Goal: Information Seeking & Learning: Check status

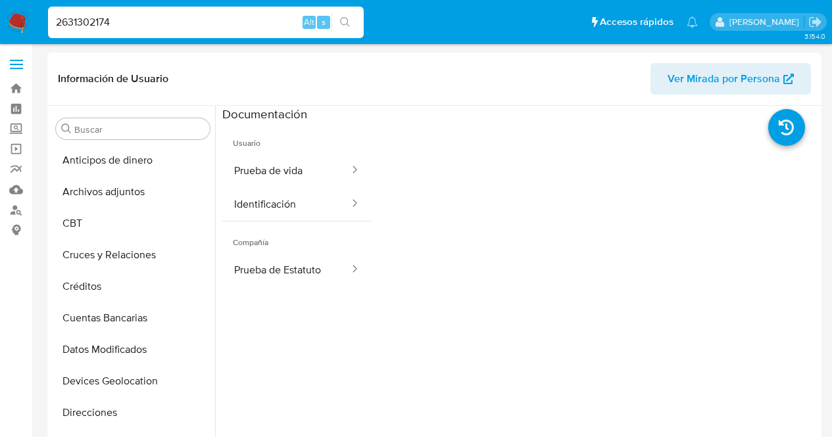
select select "10"
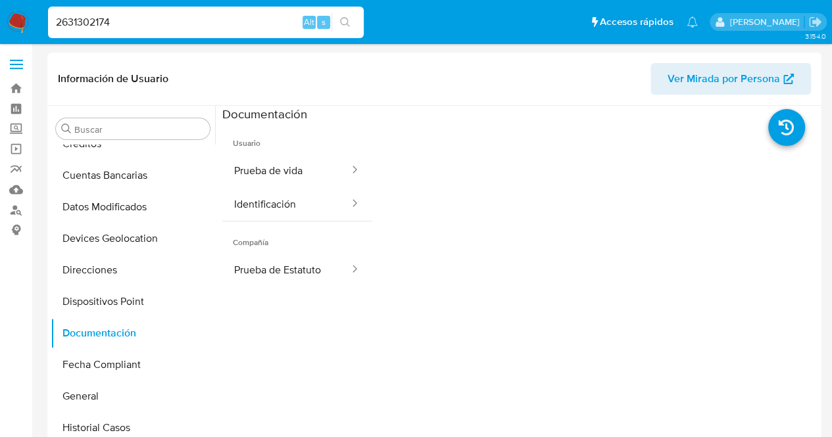
drag, startPoint x: 237, startPoint y: 27, endPoint x: 0, endPoint y: 51, distance: 238.6
paste input "1997744788"
type input "1997744788"
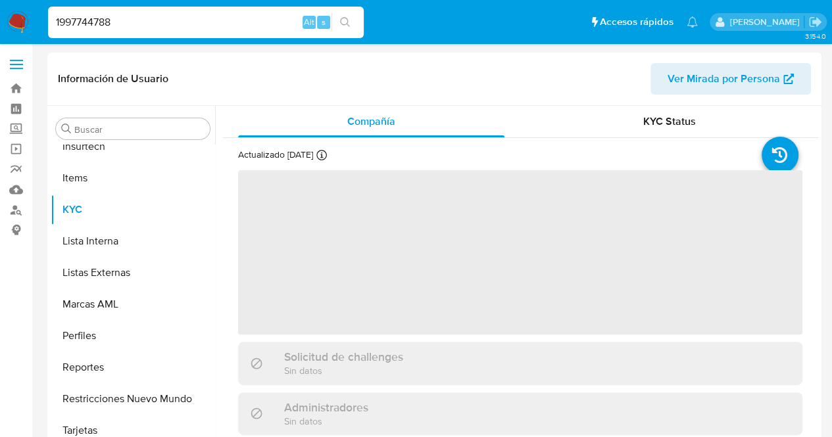
scroll to position [587, 0]
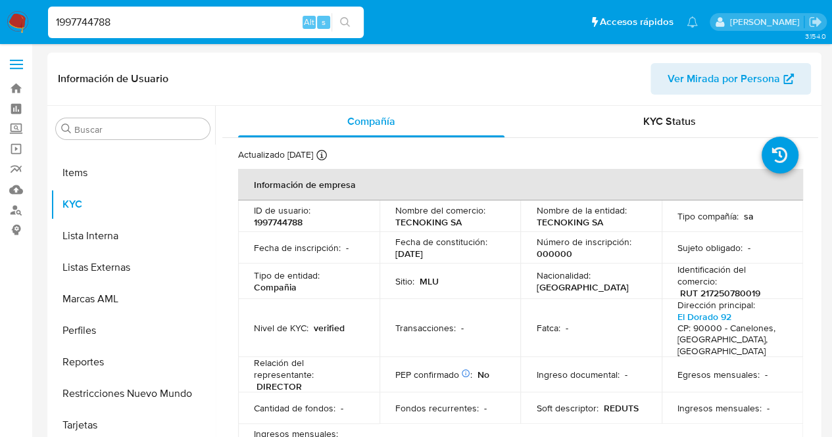
select select "10"
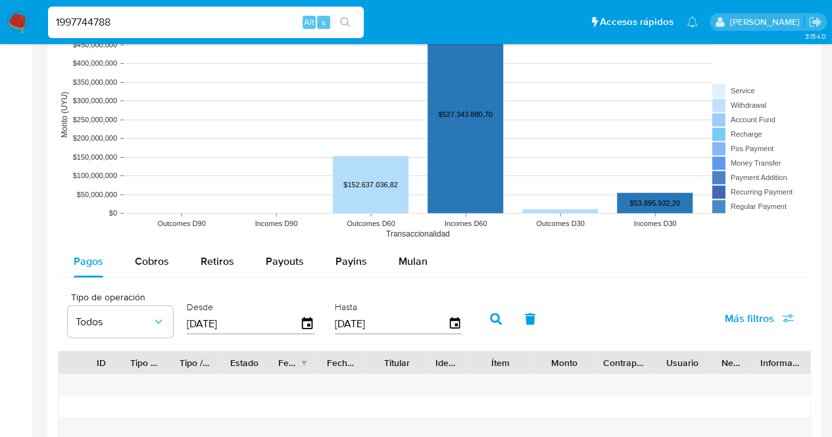
scroll to position [962, 0]
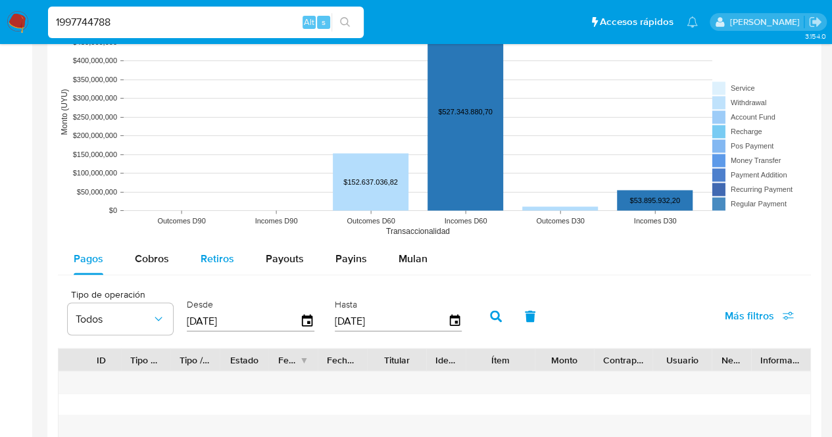
click at [217, 247] on div "Retiros" at bounding box center [218, 259] width 34 height 32
select select "10"
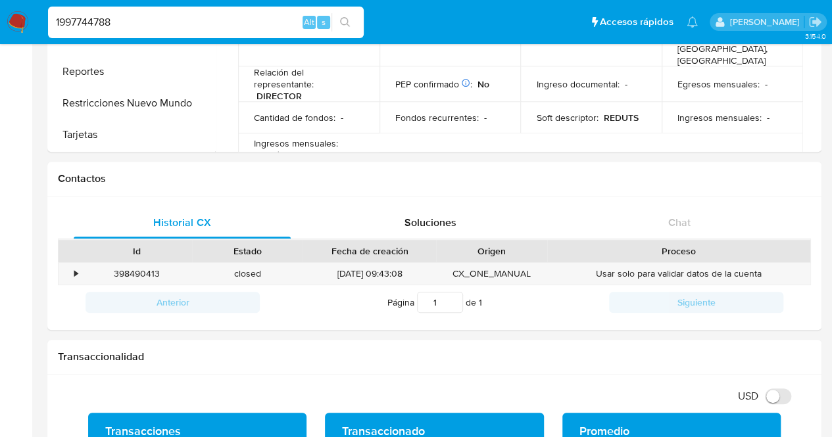
scroll to position [0, 0]
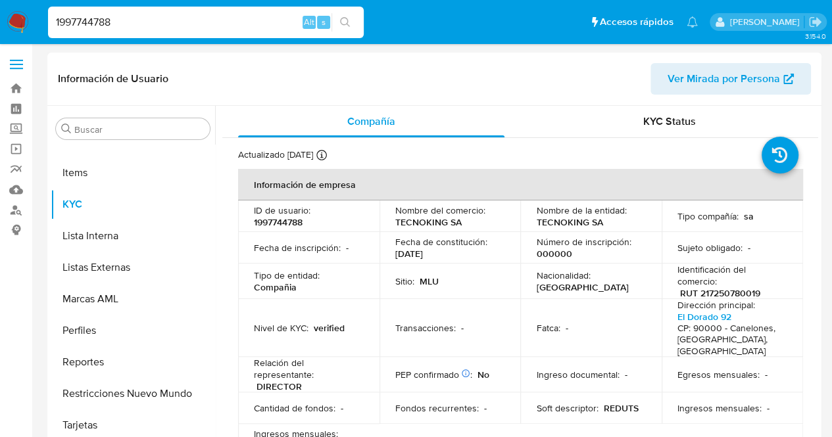
click at [511, 282] on td "Sitio : MLU" at bounding box center [450, 282] width 141 height 36
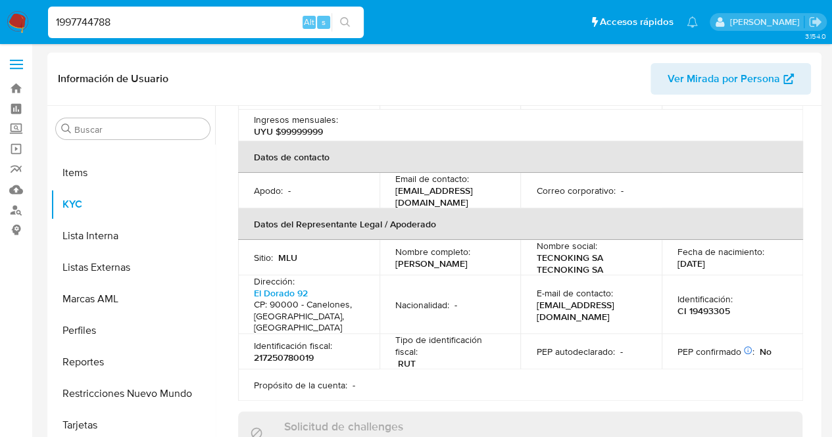
scroll to position [316, 0]
click at [559, 251] on p "TECNOKING SA TECNOKING SA" at bounding box center [588, 263] width 105 height 24
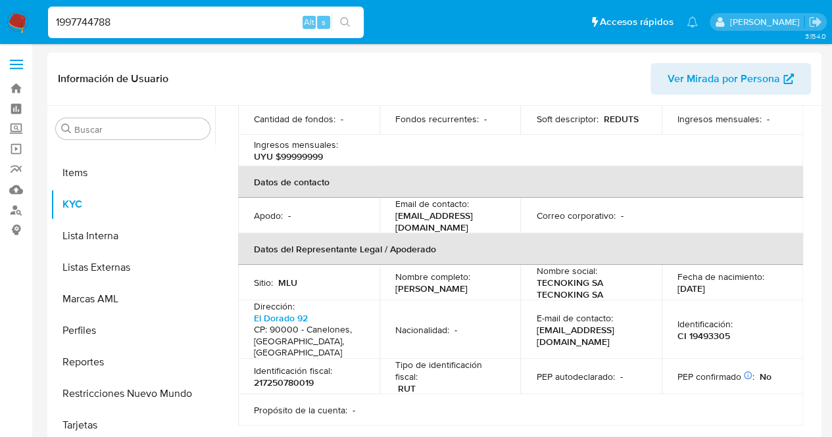
scroll to position [368, 0]
